Goal: Register for event/course

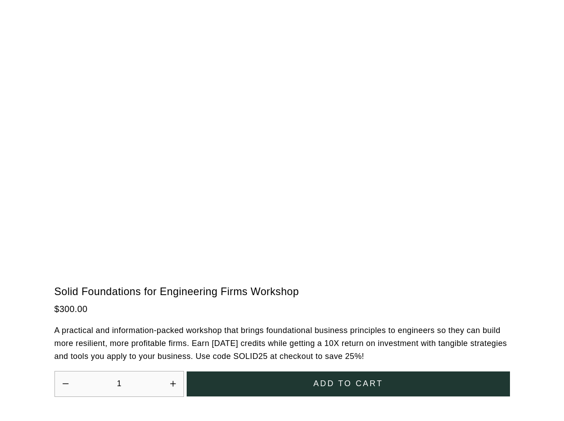
scroll to position [2275, 0]
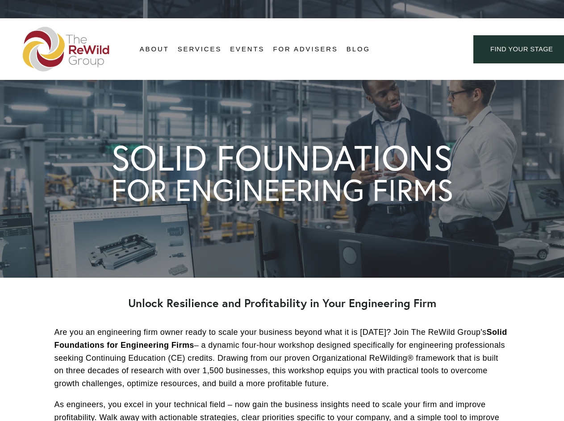
scroll to position [2275, 0]
